Goal: Find contact information: Find contact information

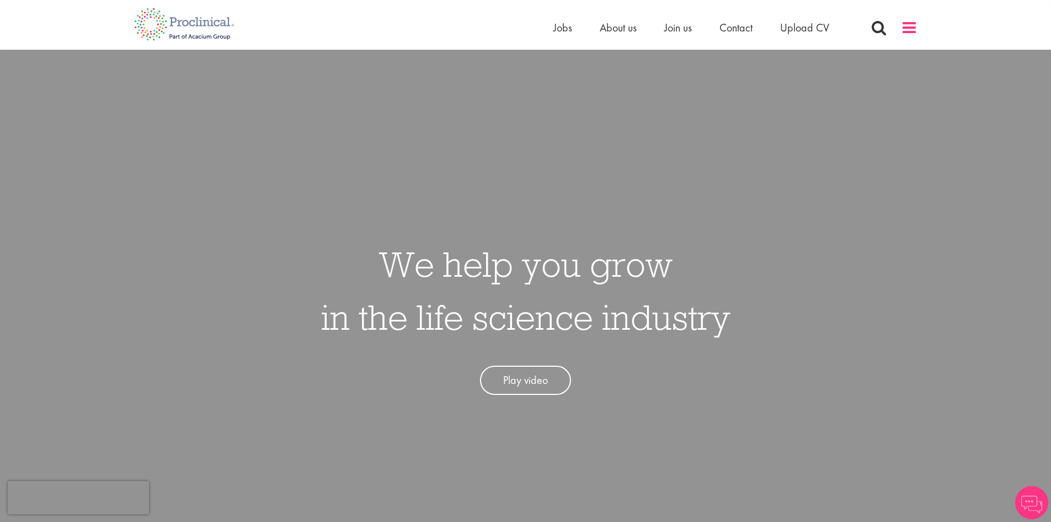
click at [905, 28] on span at bounding box center [909, 27] width 17 height 17
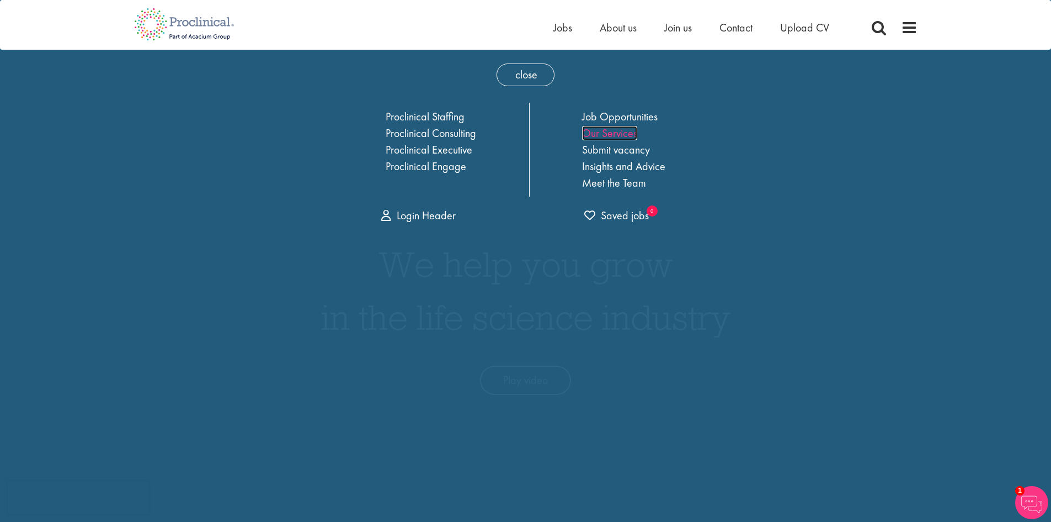
click at [620, 136] on link "Our Services" at bounding box center [609, 133] width 55 height 14
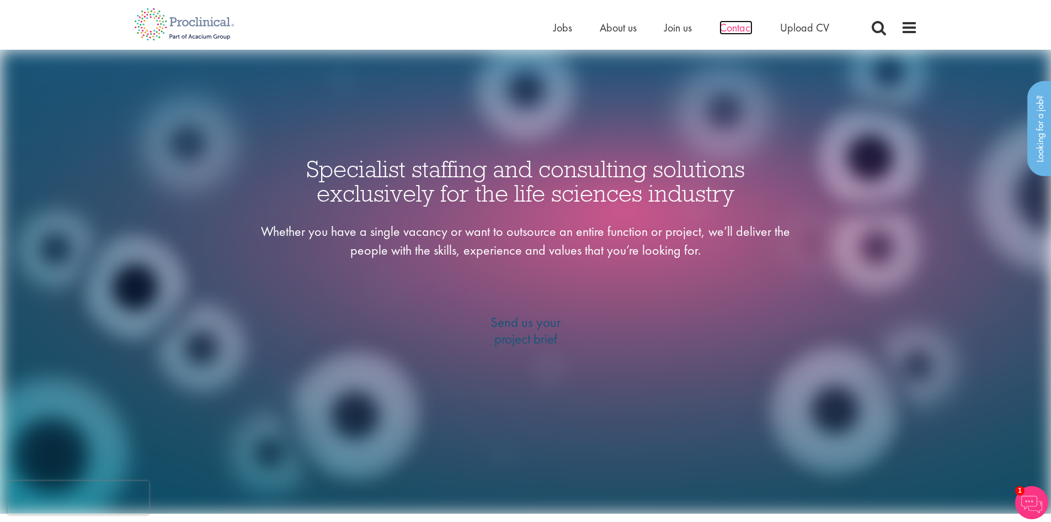
click at [745, 30] on span "Contact" at bounding box center [736, 27] width 33 height 14
